Goal: Task Accomplishment & Management: Manage account settings

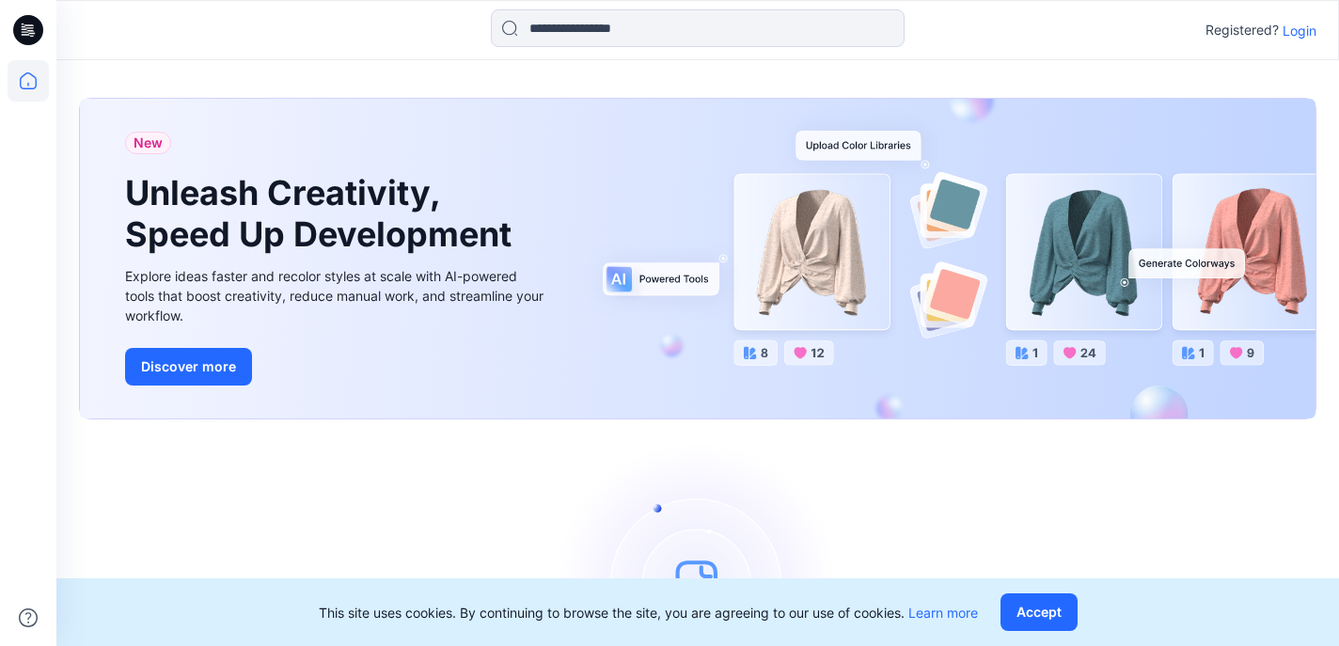
click at [1295, 34] on p "Login" at bounding box center [1299, 31] width 34 height 20
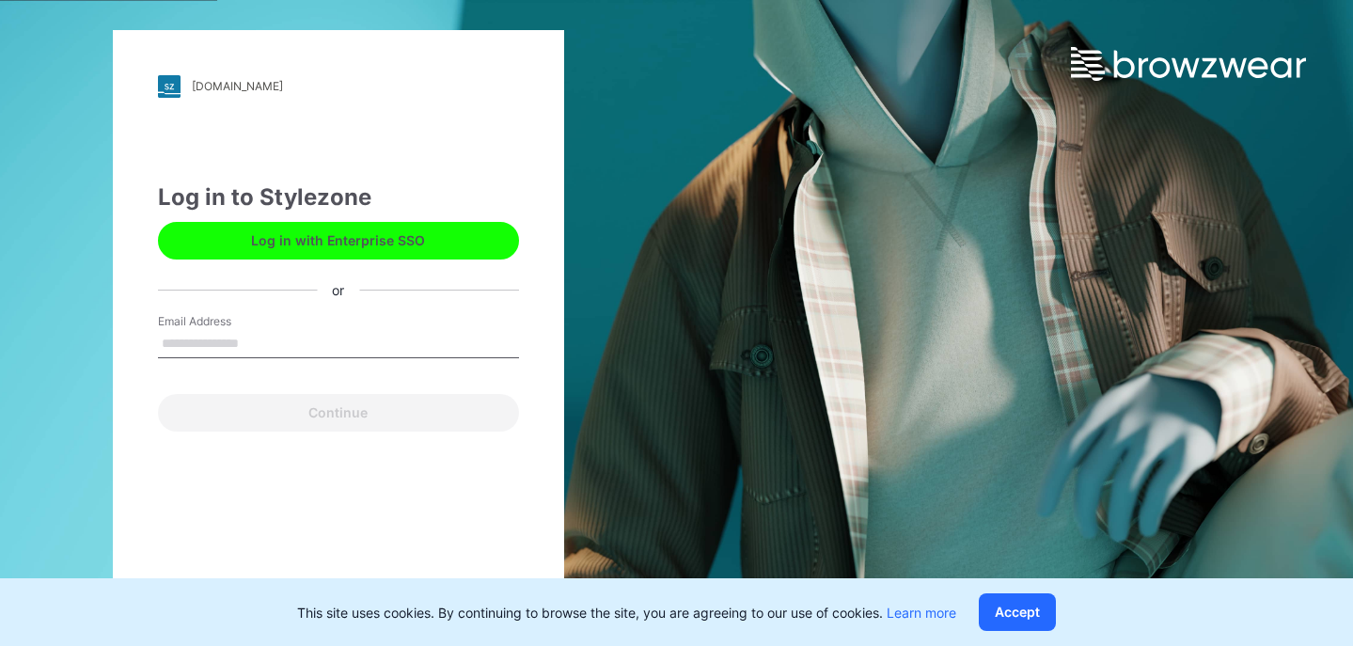
click at [402, 341] on input "Email Address" at bounding box center [338, 344] width 361 height 28
type input "**********"
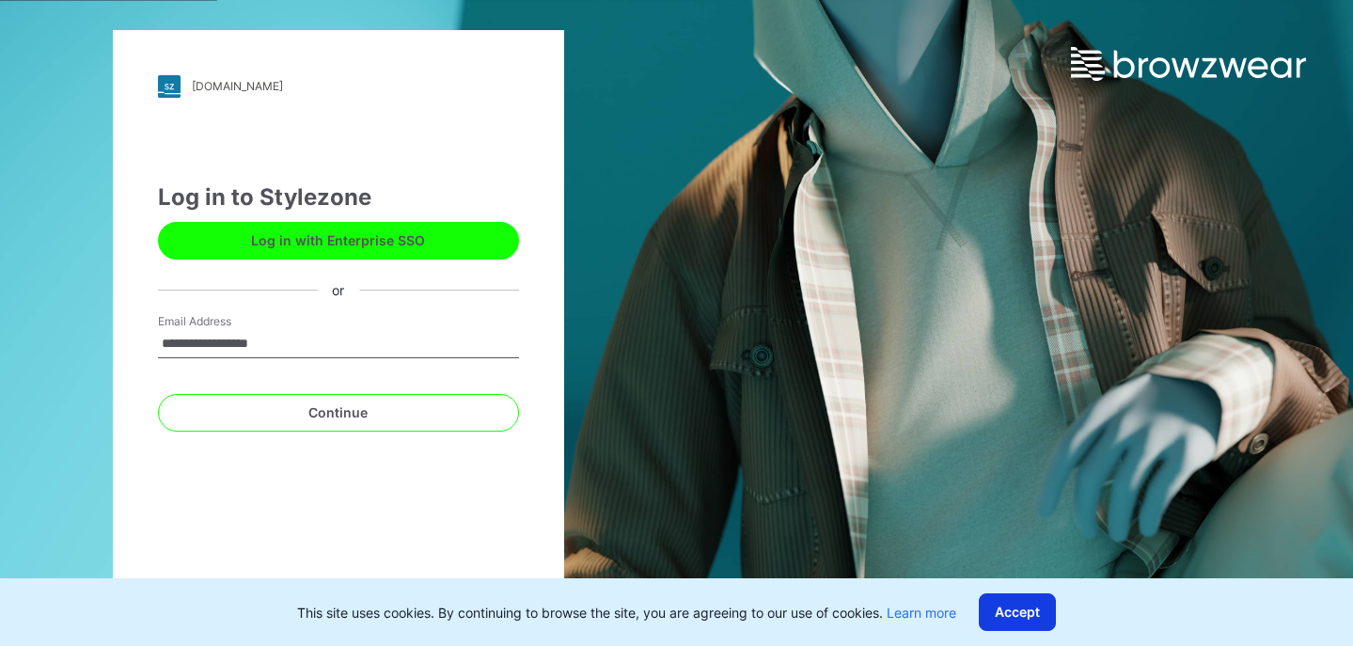
click at [1049, 596] on button "Accept" at bounding box center [1017, 612] width 77 height 38
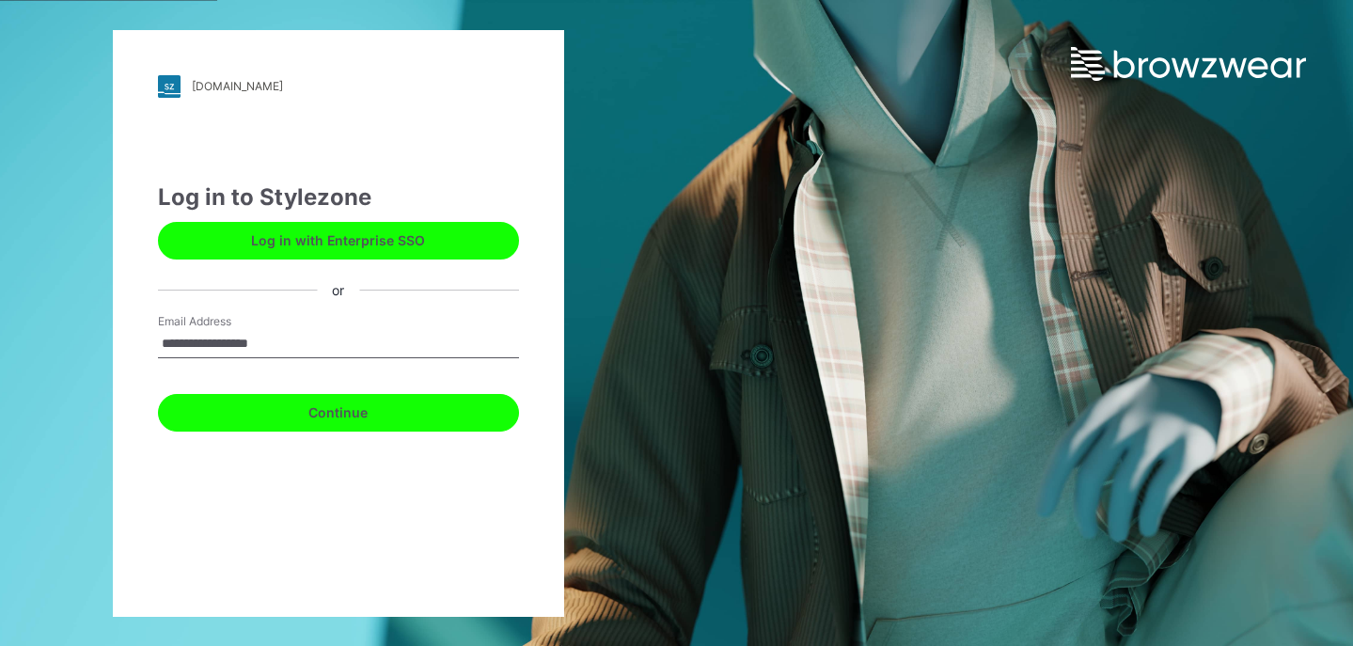
click at [399, 419] on button "Continue" at bounding box center [338, 413] width 361 height 38
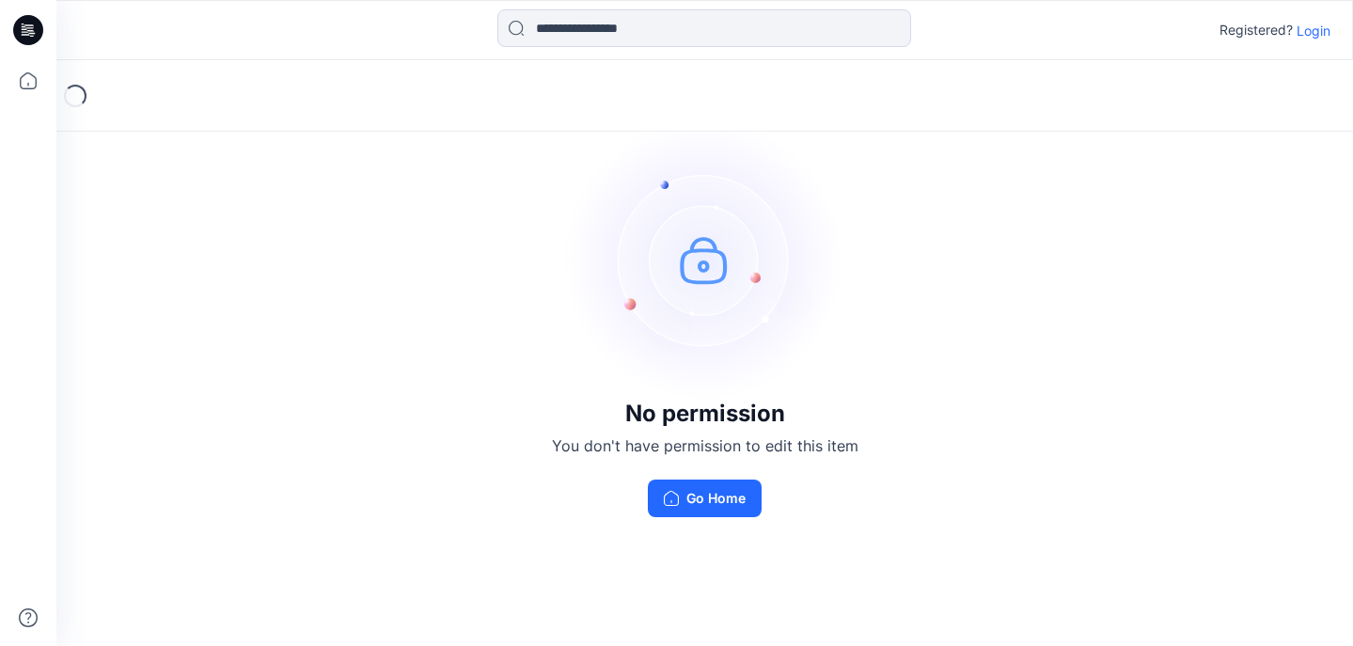
click at [1317, 36] on p "Login" at bounding box center [1313, 31] width 34 height 20
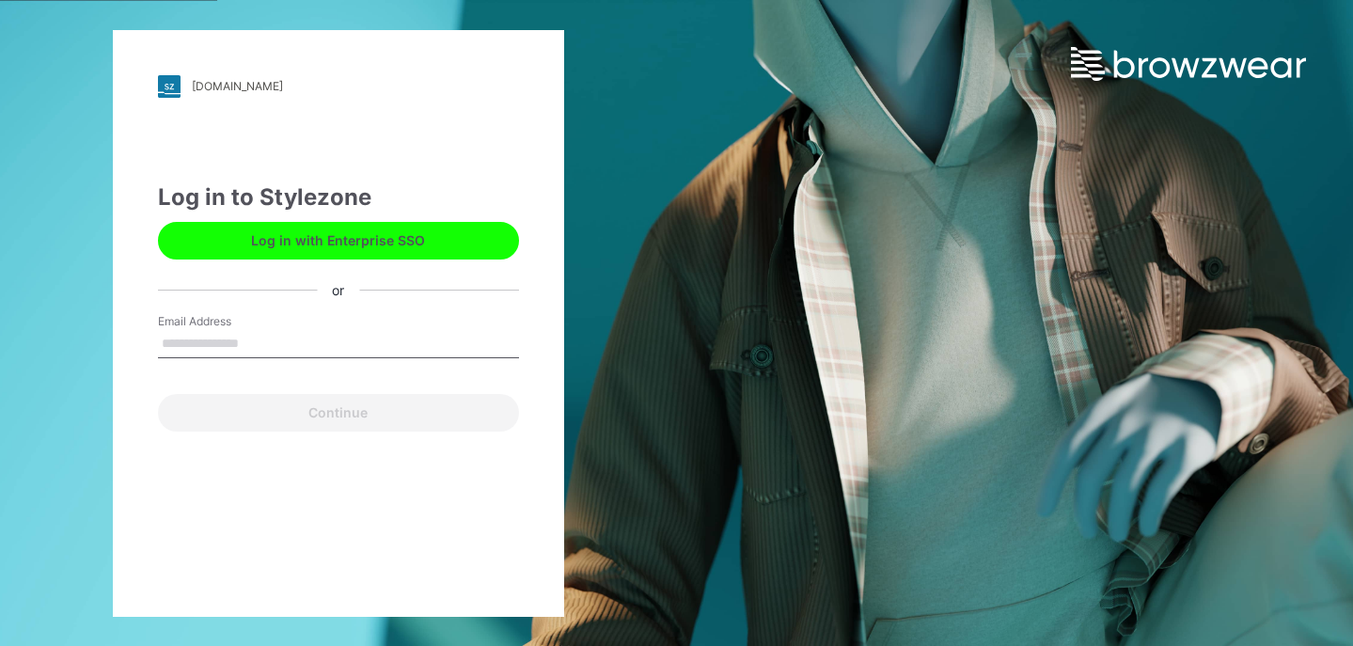
click at [237, 349] on input "Email Address" at bounding box center [338, 344] width 361 height 28
type input "**********"
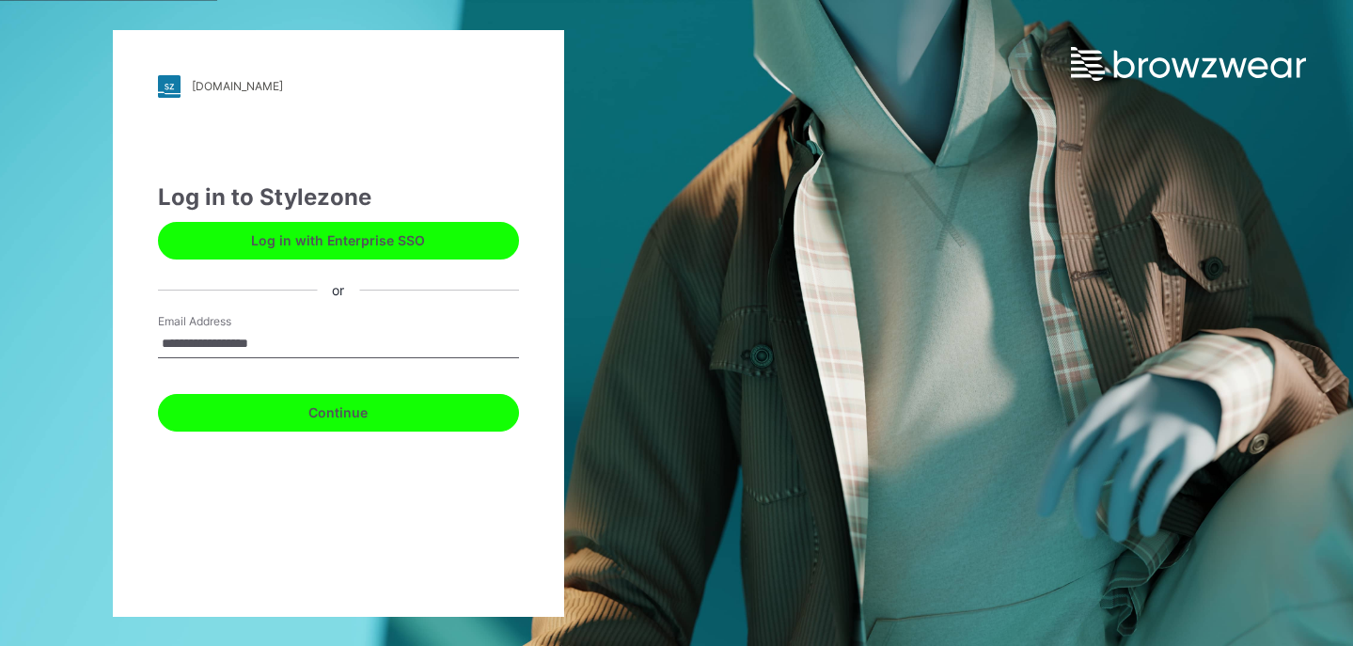
click at [430, 411] on button "Continue" at bounding box center [338, 413] width 361 height 38
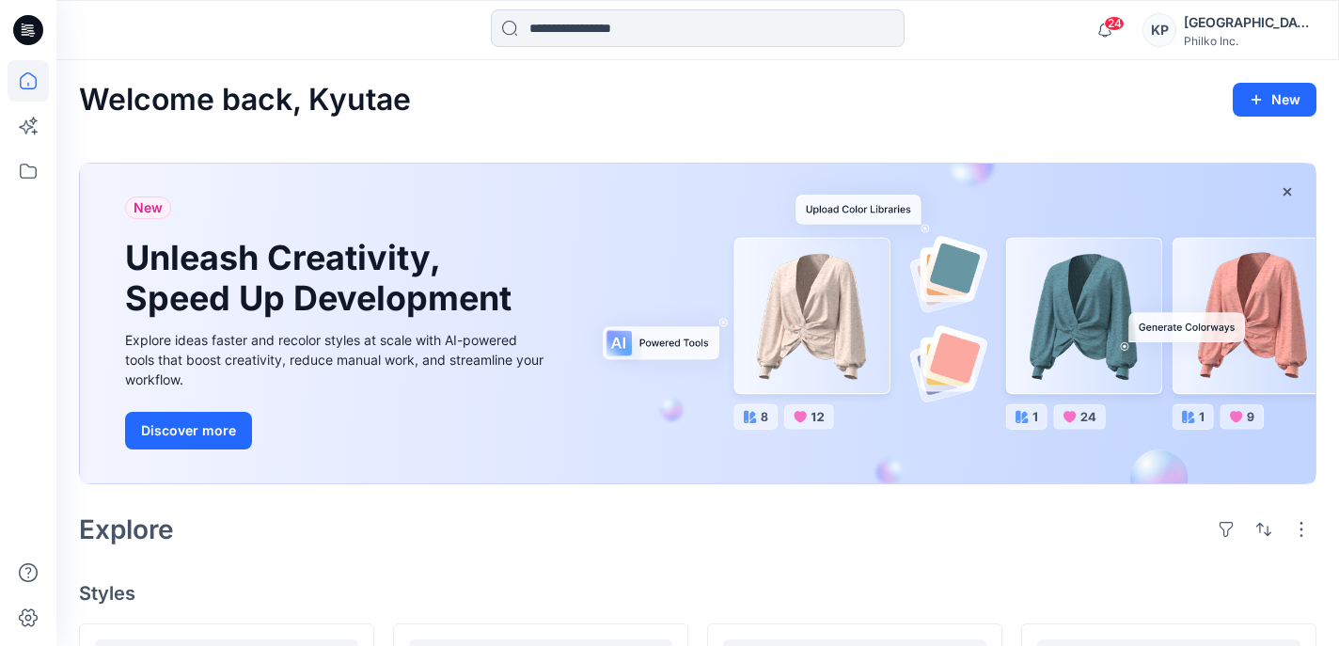
click at [482, 528] on div "Explore" at bounding box center [697, 529] width 1237 height 45
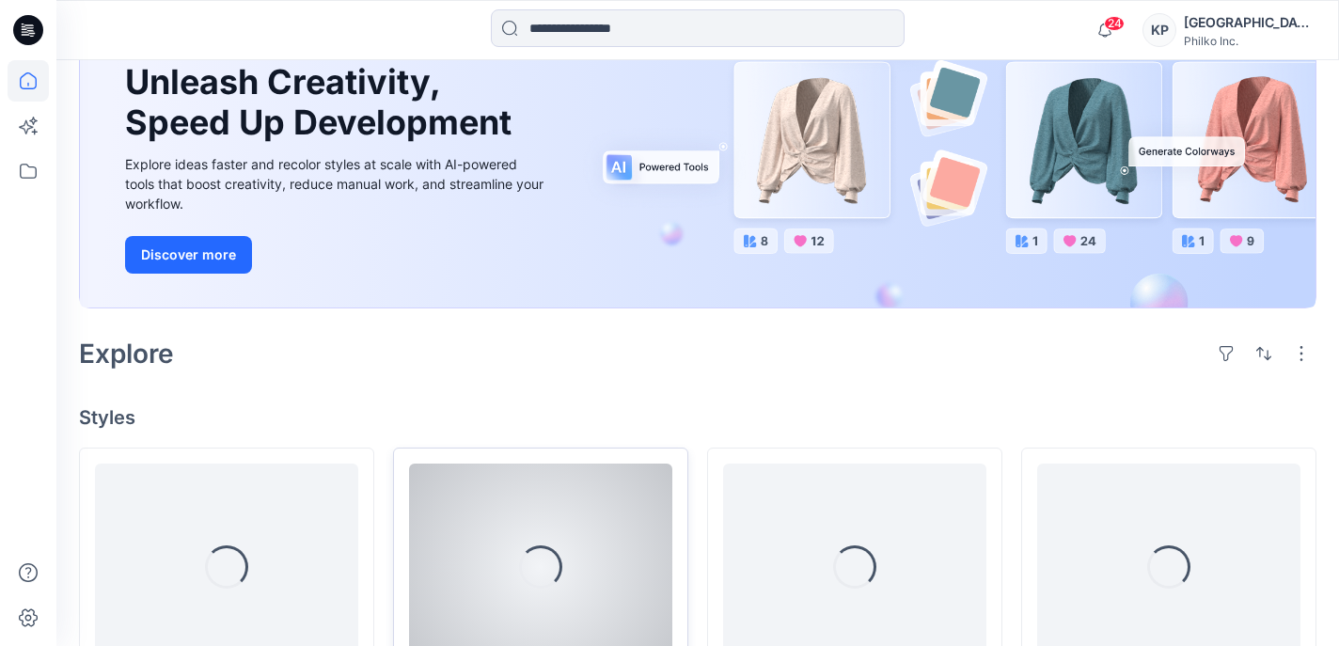
scroll to position [470, 0]
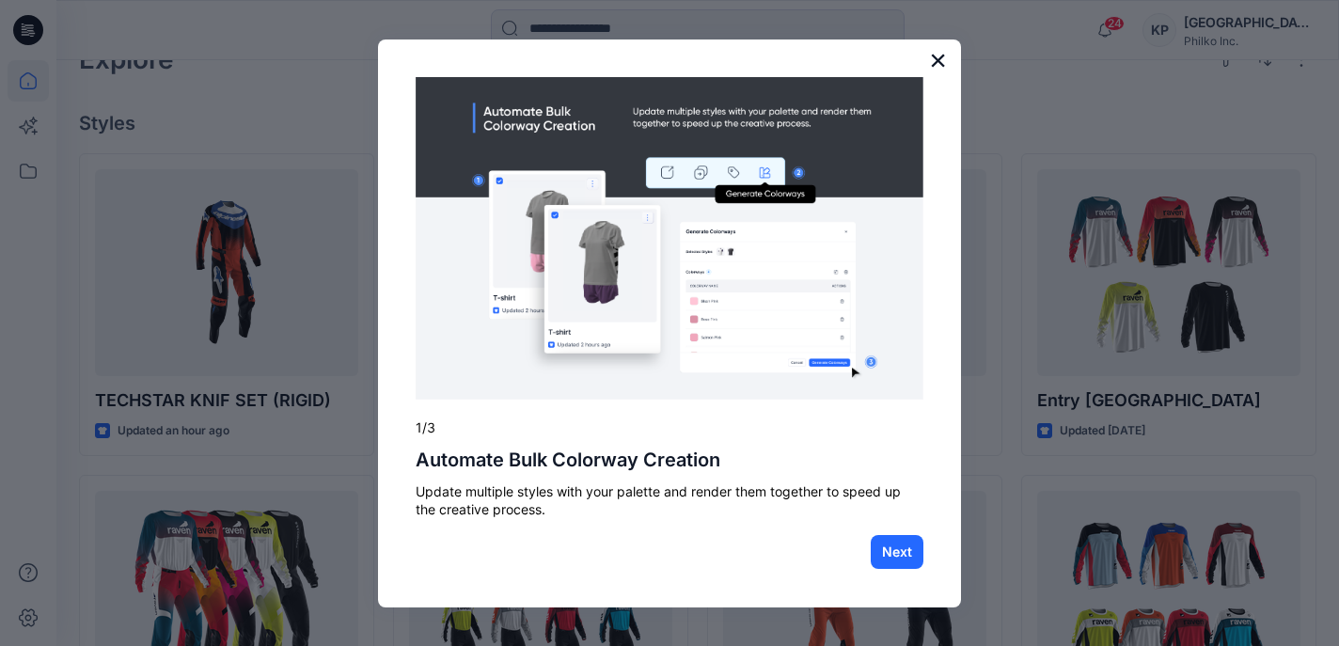
click at [941, 62] on button "×" at bounding box center [938, 60] width 18 height 30
